Goal: Task Accomplishment & Management: Use online tool/utility

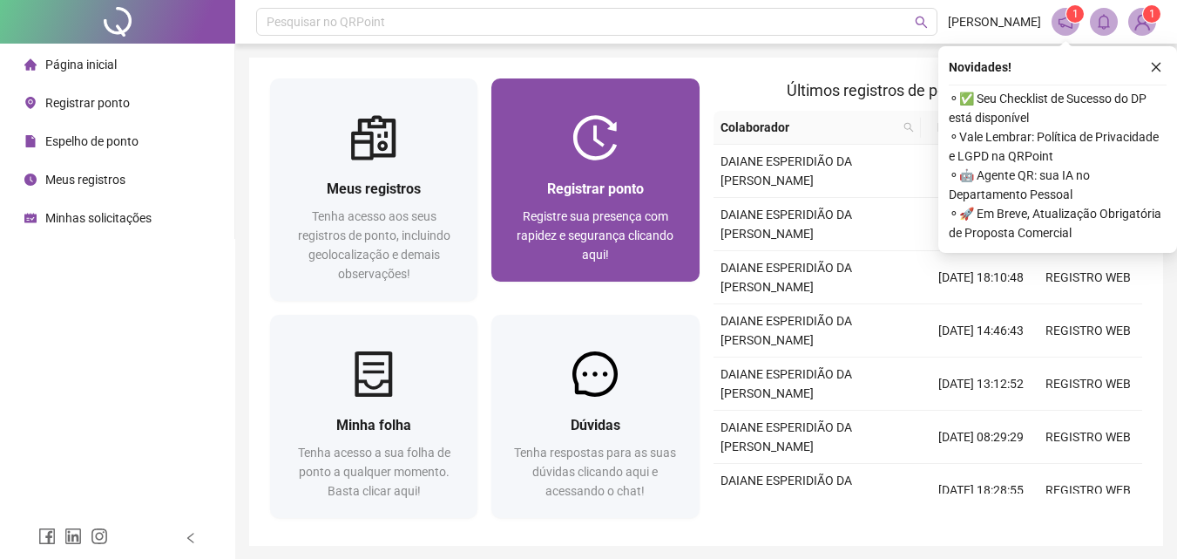
click at [589, 177] on div "Registrar ponto Registre sua presença com rapidez e segurança clicando aqui!" at bounding box center [594, 220] width 207 height 121
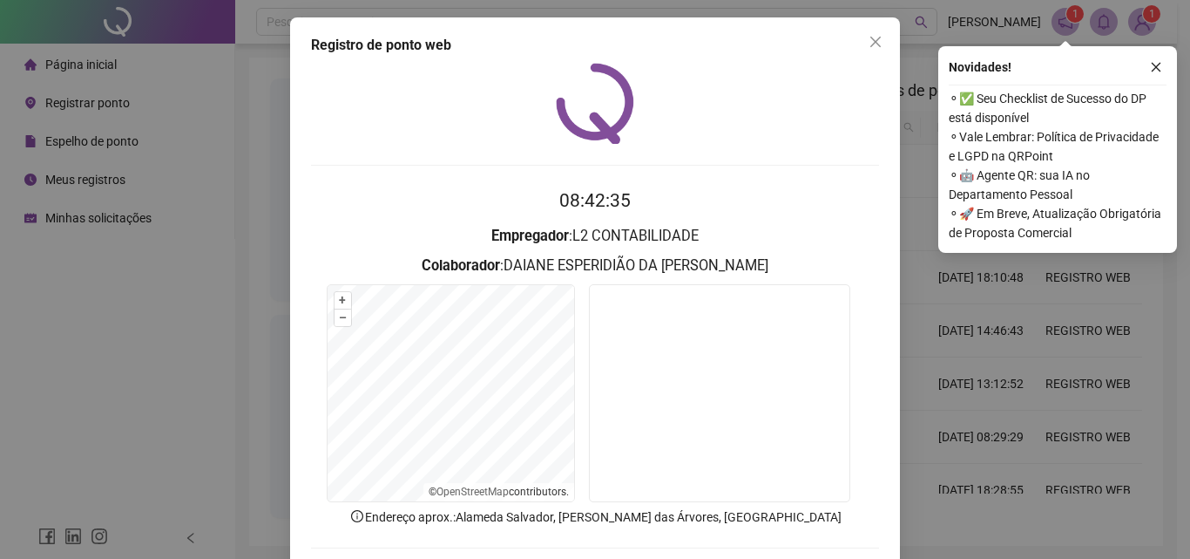
scroll to position [84, 0]
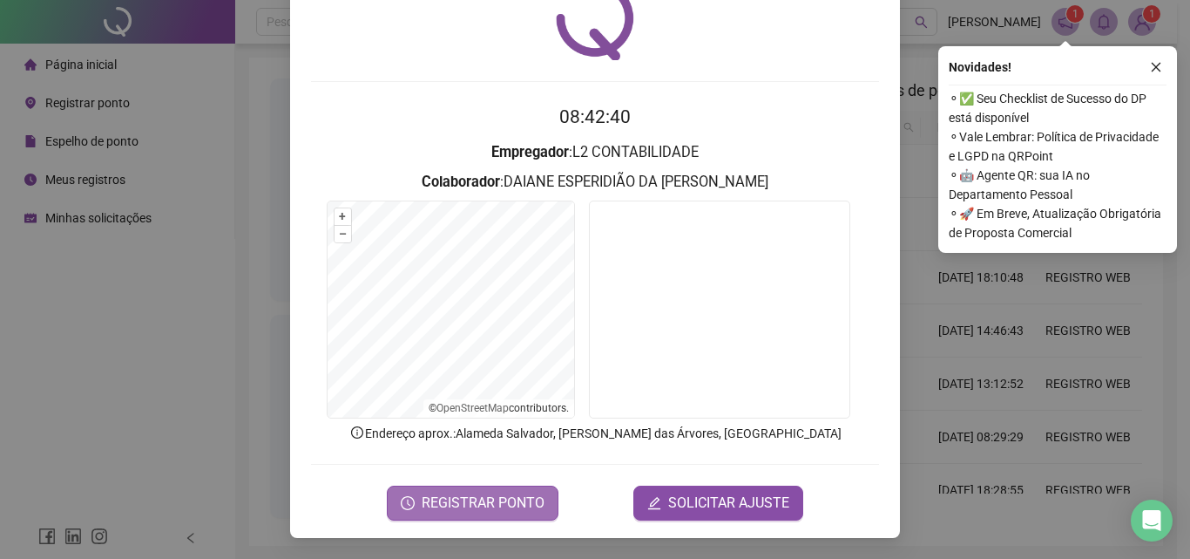
click at [453, 509] on span "REGISTRAR PONTO" at bounding box center [483, 502] width 123 height 21
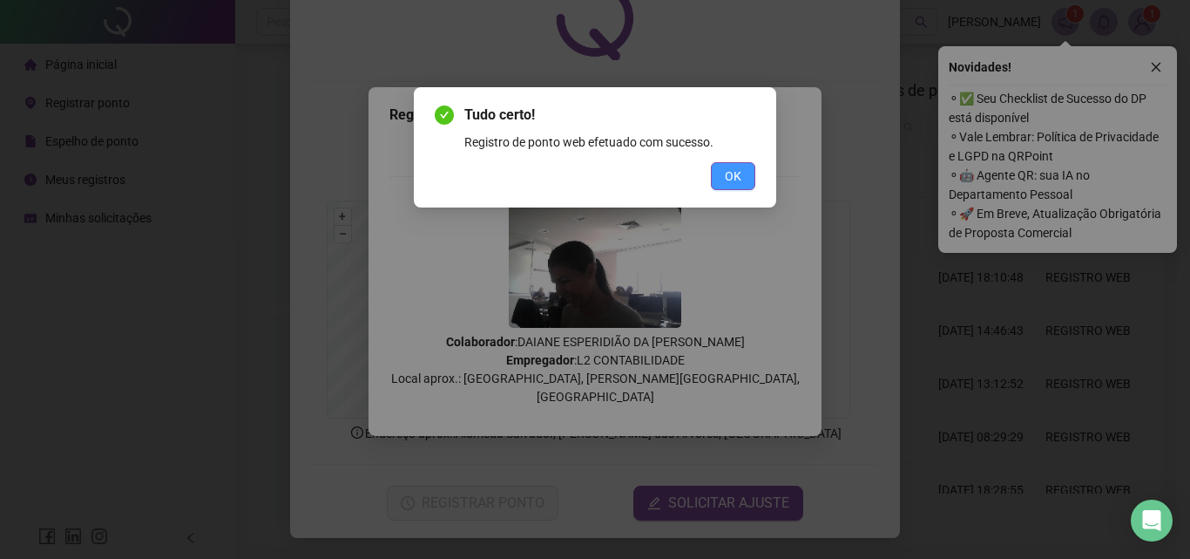
click at [739, 168] on span "OK" at bounding box center [733, 175] width 17 height 19
